Goal: Check status: Check status

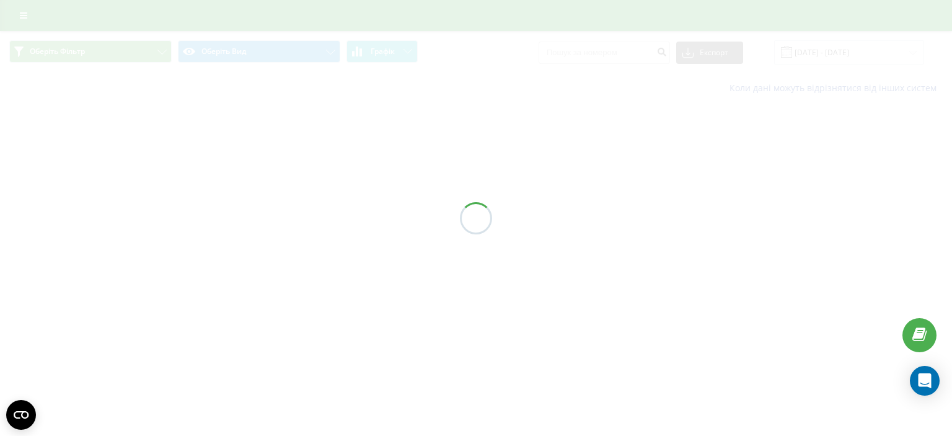
drag, startPoint x: 226, startPoint y: 146, endPoint x: 231, endPoint y: 141, distance: 6.6
click at [231, 144] on div at bounding box center [476, 218] width 952 height 436
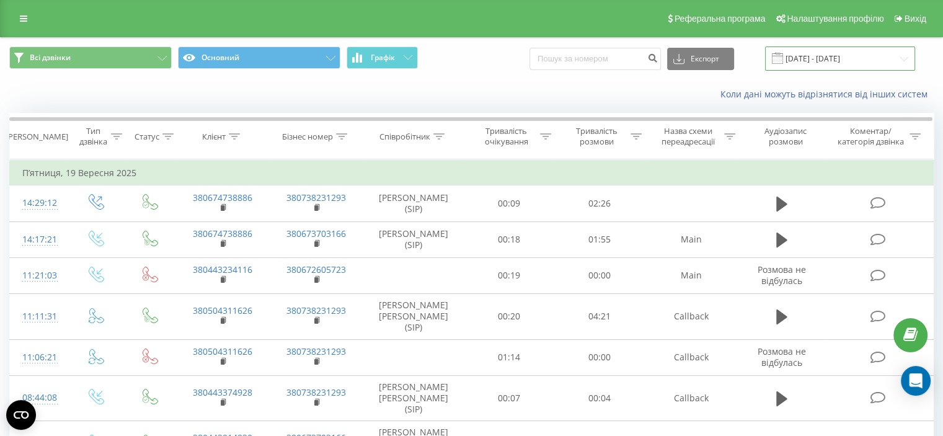
click at [812, 59] on input "[DATE] - [DATE]" at bounding box center [840, 58] width 150 height 24
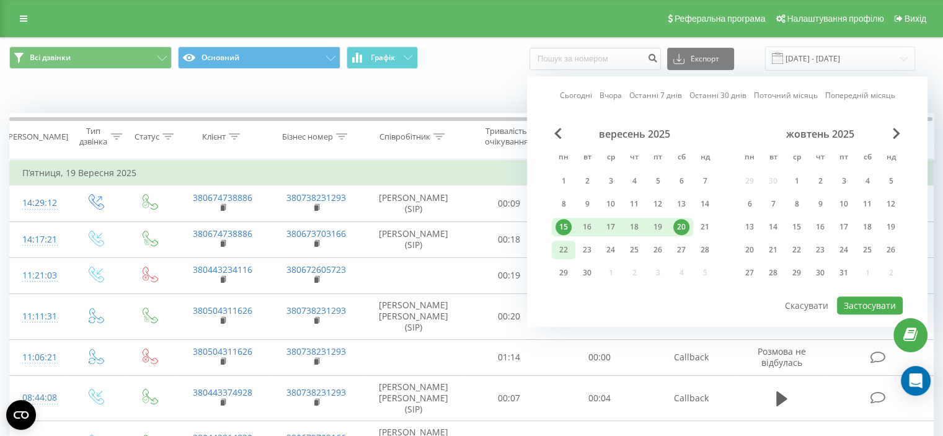
click at [565, 252] on div "22" at bounding box center [563, 250] width 16 height 16
click at [664, 250] on div "26" at bounding box center [657, 250] width 16 height 16
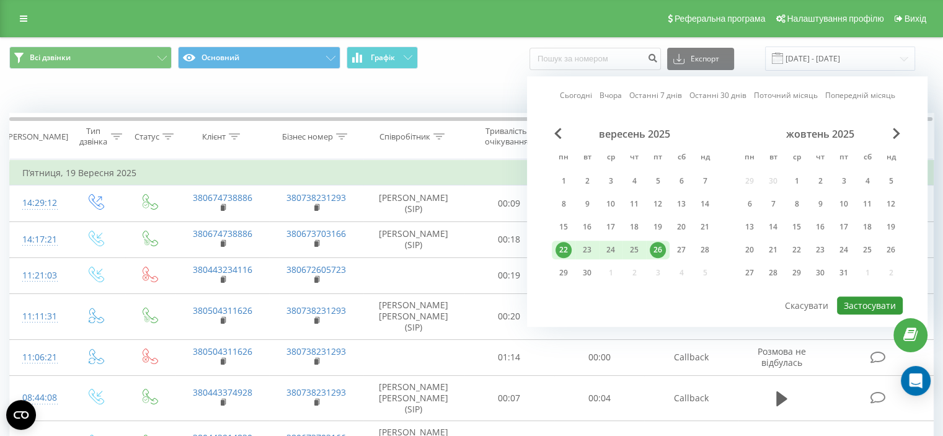
click at [878, 302] on button "Застосувати" at bounding box center [870, 305] width 66 height 18
type input "[DATE] - [DATE]"
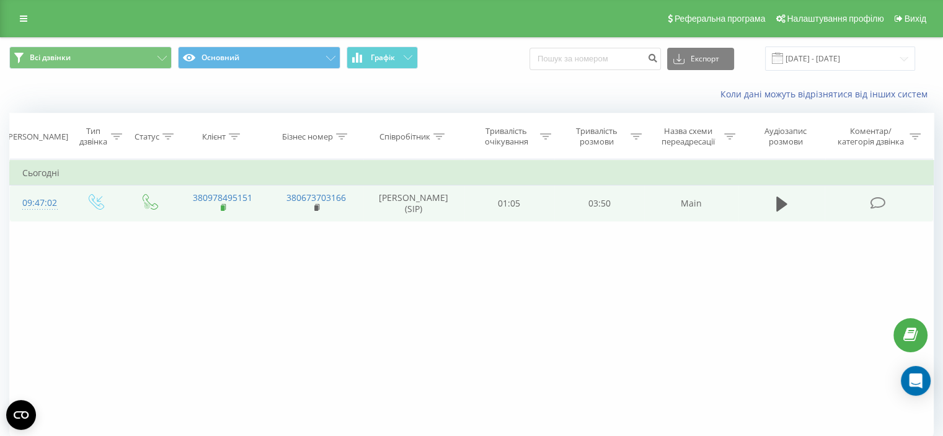
click at [222, 204] on icon at bounding box center [224, 207] width 7 height 9
